Goal: Check status: Check status

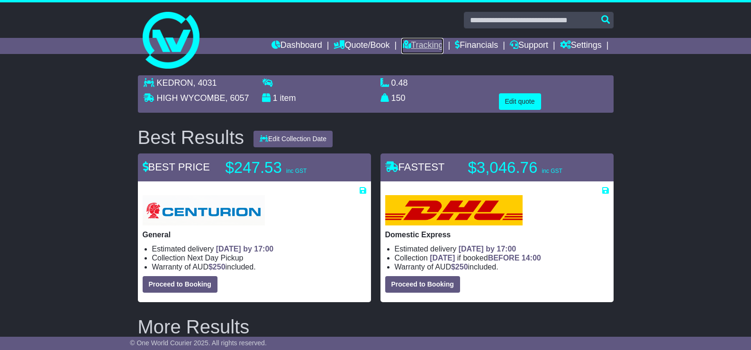
click at [406, 50] on link "Tracking" at bounding box center [422, 46] width 42 height 16
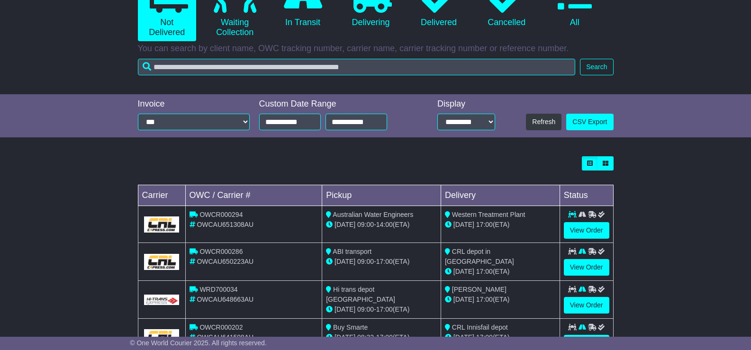
scroll to position [190, 0]
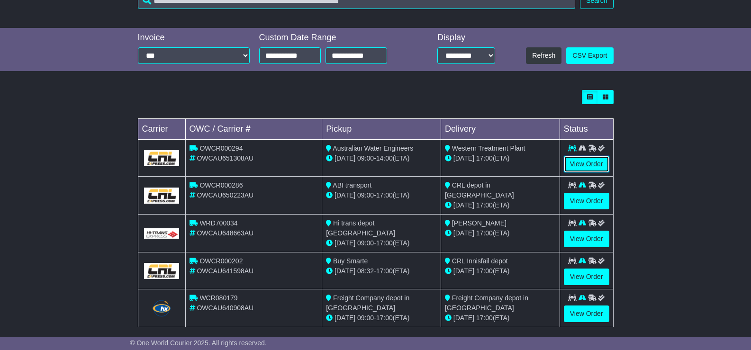
click at [595, 166] on link "View Order" at bounding box center [586, 164] width 45 height 17
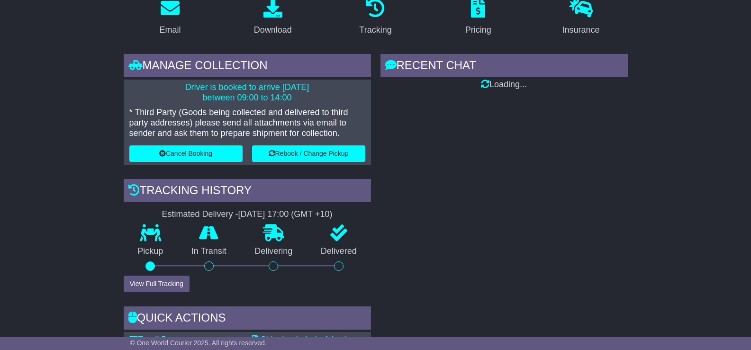
scroll to position [190, 0]
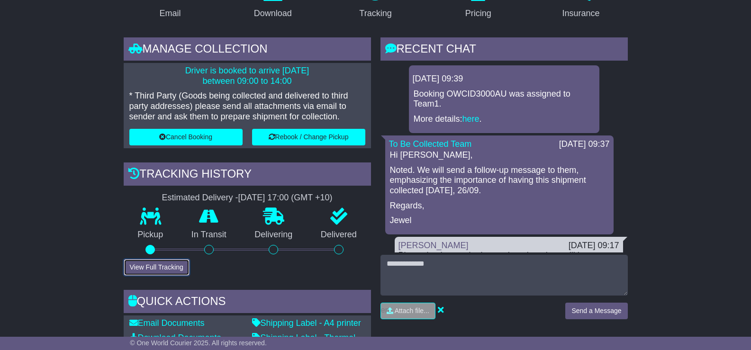
click at [173, 263] on button "View Full Tracking" at bounding box center [157, 267] width 66 height 17
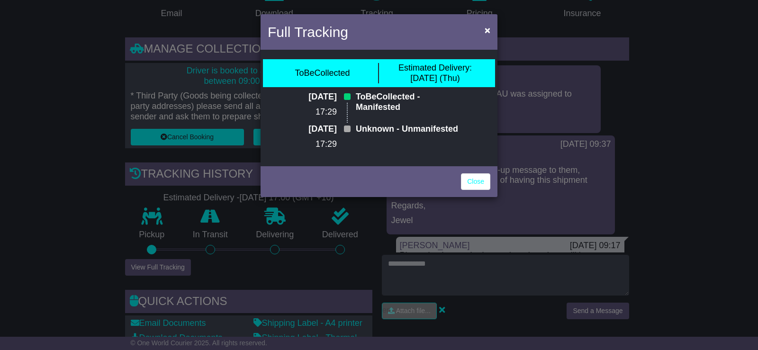
click at [56, 212] on div "Full Tracking × ToBeCollected Estimated Delivery: [DATE] (Thu) [DATE] 17:29 ToB…" at bounding box center [379, 175] width 758 height 350
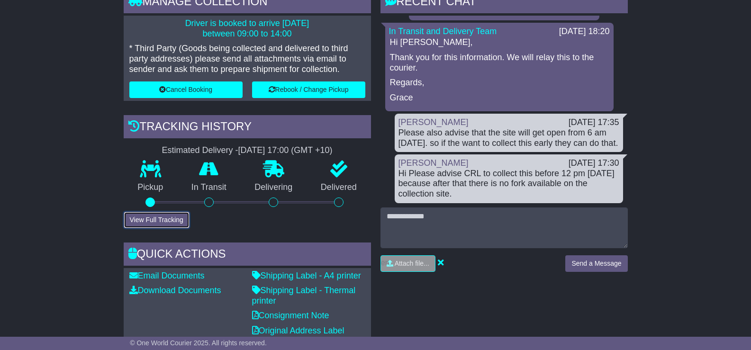
scroll to position [349, 0]
click at [166, 223] on button "View Full Tracking" at bounding box center [157, 220] width 66 height 17
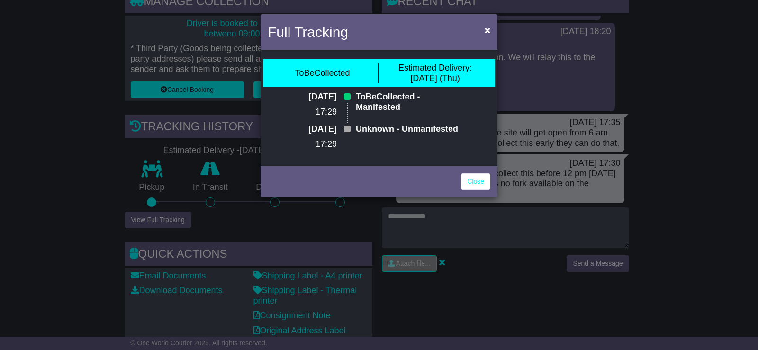
click at [26, 126] on div "Full Tracking × ToBeCollected Estimated Delivery: [DATE] (Thu) [DATE] 17:29 ToB…" at bounding box center [379, 175] width 758 height 350
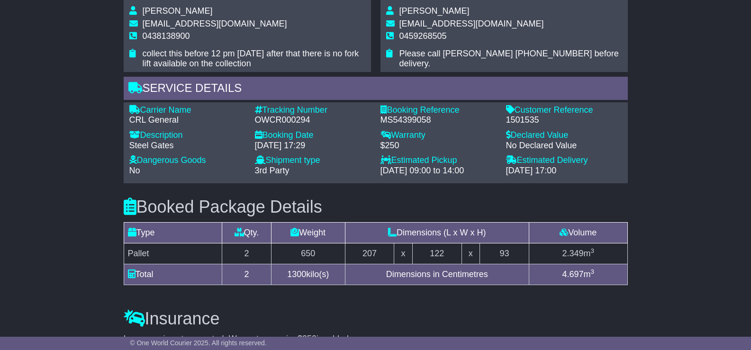
scroll to position [711, 0]
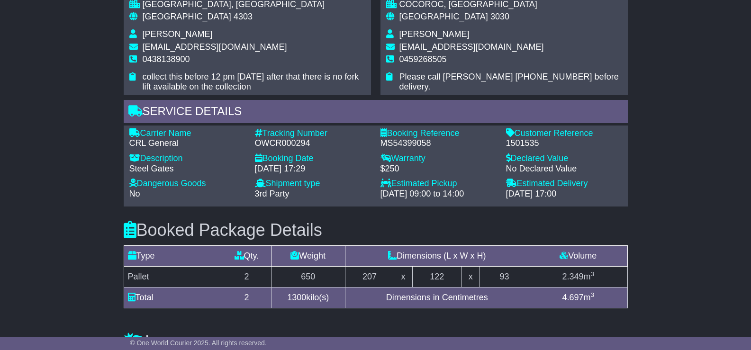
click at [280, 144] on div "OWCR000294" at bounding box center [313, 143] width 116 height 10
copy div "OWCR000294"
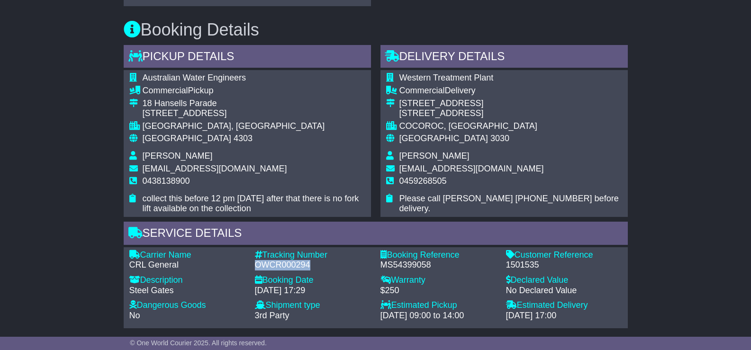
scroll to position [522, 0]
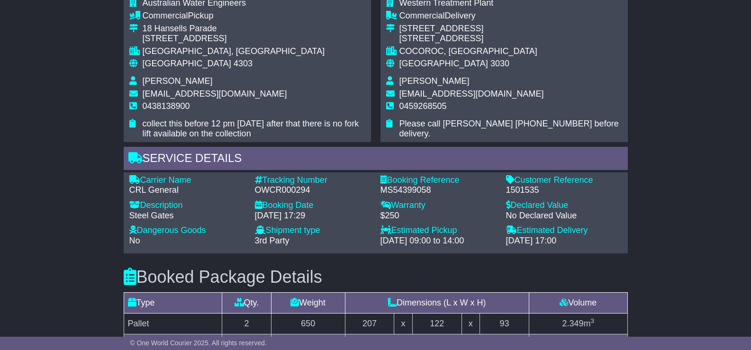
scroll to position [759, 0]
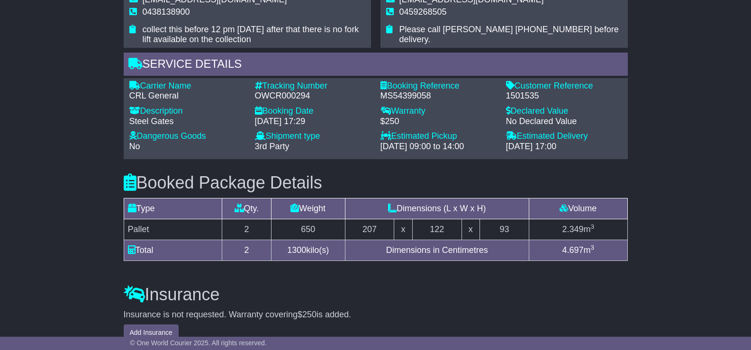
click at [266, 95] on div "OWCR000294" at bounding box center [313, 96] width 116 height 10
copy div "OWCR000294"
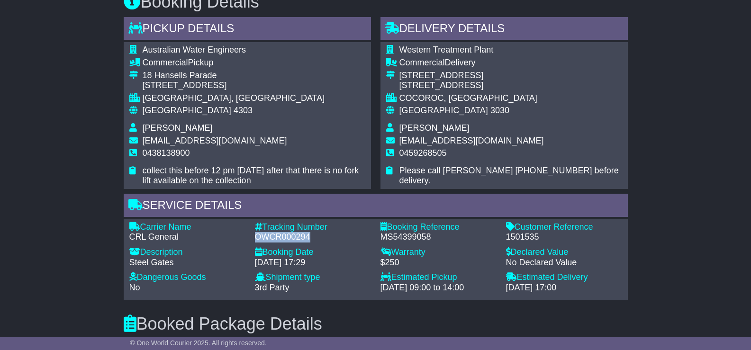
scroll to position [711, 0]
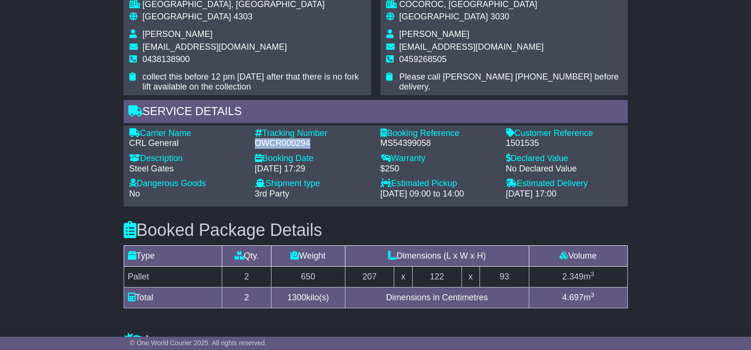
copy div "OWCR000294"
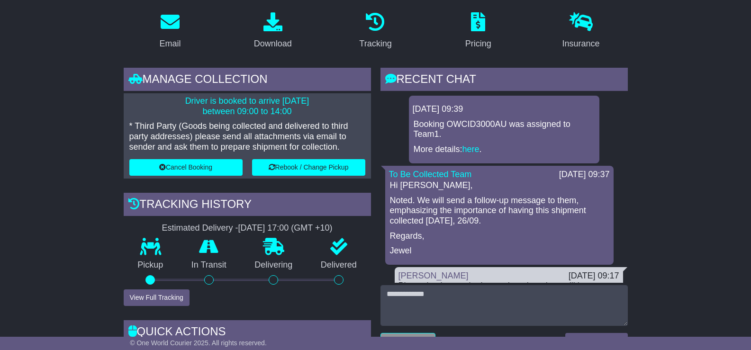
scroll to position [143, 0]
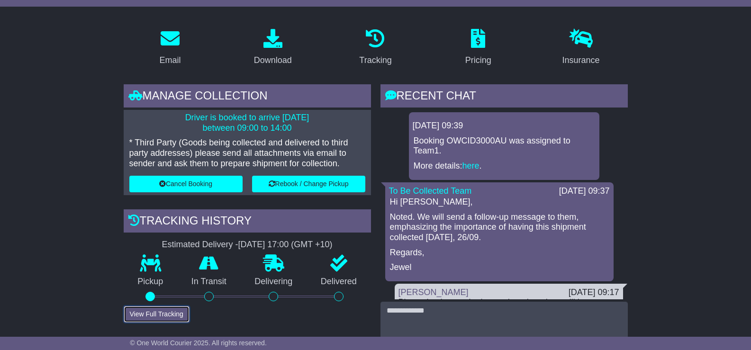
click at [160, 310] on button "View Full Tracking" at bounding box center [157, 314] width 66 height 17
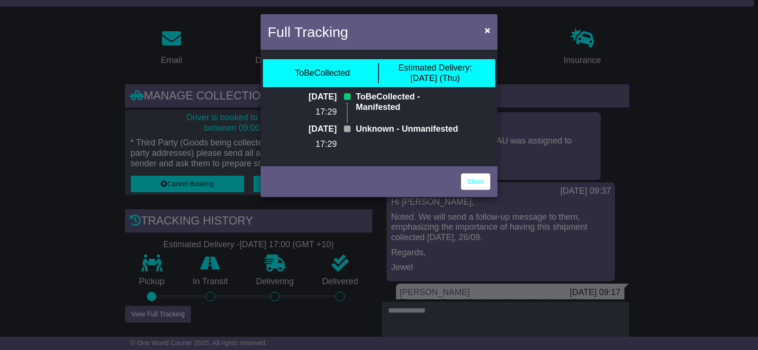
click at [81, 175] on div "Full Tracking × ToBeCollected Estimated Delivery: [DATE] (Thu) [DATE] 17:29 ToB…" at bounding box center [379, 175] width 758 height 350
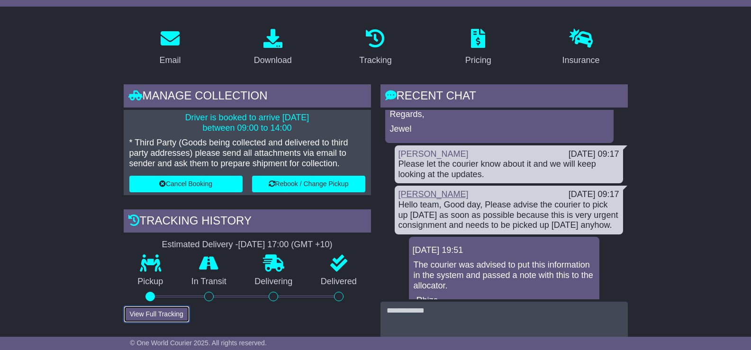
scroll to position [159, 0]
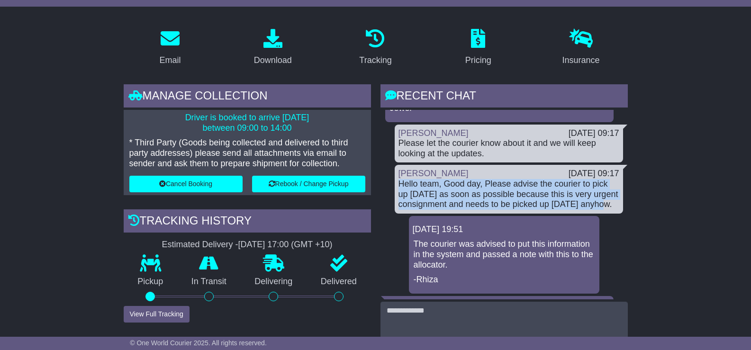
drag, startPoint x: 616, startPoint y: 208, endPoint x: 394, endPoint y: 184, distance: 223.1
click at [395, 184] on div "[PERSON_NAME] [DATE] 09:17 Hello team, Good day, Please advise the courier to p…" at bounding box center [509, 189] width 228 height 48
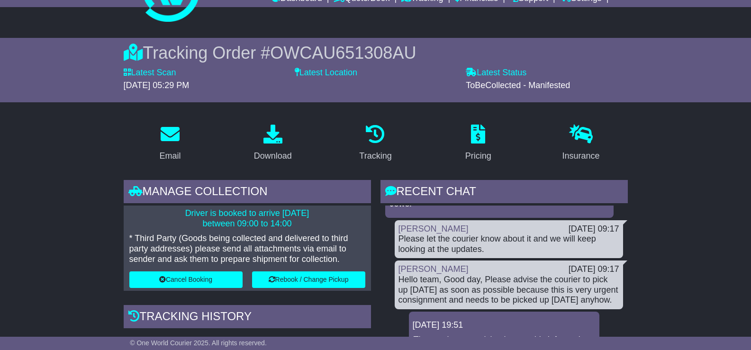
scroll to position [0, 0]
